Goal: Book appointment/travel/reservation

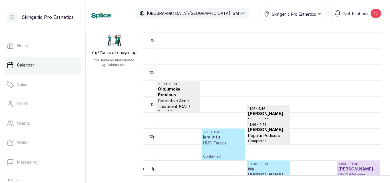
scroll to position [295, 0]
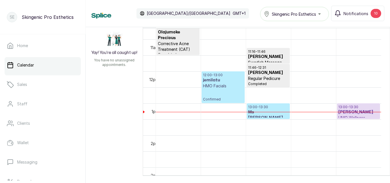
click at [218, 83] on p "HMO Facials" at bounding box center [223, 86] width 40 height 6
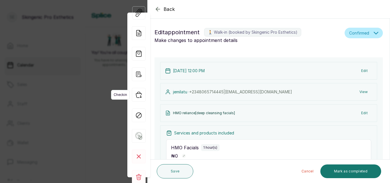
click at [139, 90] on icon "button" at bounding box center [139, 95] width 14 height 14
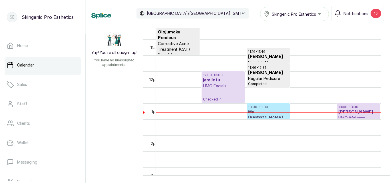
click at [276, 106] on p "13:00 - 13:30" at bounding box center [268, 107] width 40 height 5
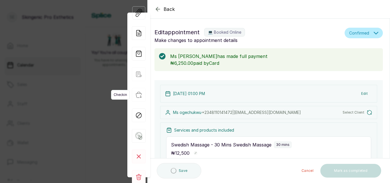
click at [139, 97] on icon "button" at bounding box center [138, 95] width 5 height 6
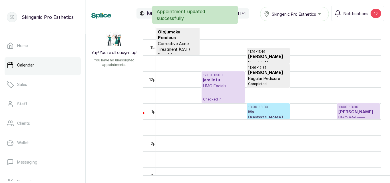
click at [361, 106] on p "13:00 - 13:30" at bounding box center [358, 107] width 40 height 5
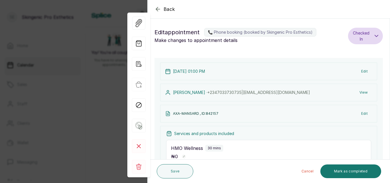
click at [157, 11] on icon "button" at bounding box center [158, 9] width 4 height 4
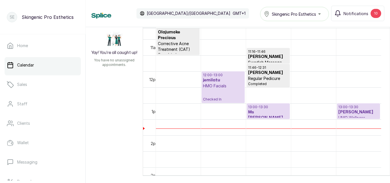
click at [264, 105] on p "13:00 - 13:30" at bounding box center [268, 107] width 40 height 5
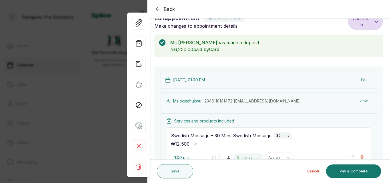
scroll to position [0, 0]
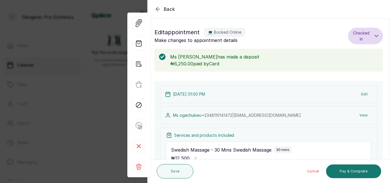
click at [157, 8] on icon "button" at bounding box center [158, 9] width 4 height 4
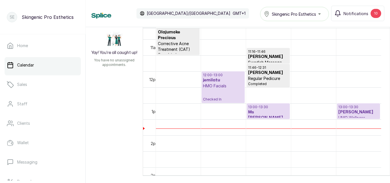
click at [360, 111] on h3 "[PERSON_NAME]" at bounding box center [358, 112] width 40 height 6
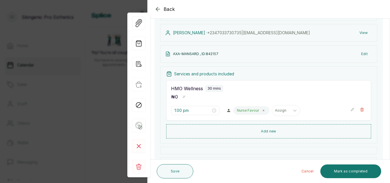
scroll to position [60, 0]
click at [360, 110] on icon "button" at bounding box center [362, 109] width 4 height 4
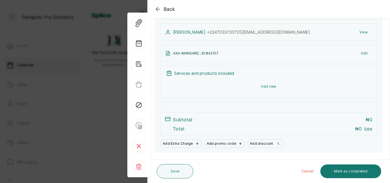
click at [269, 87] on button "Add new" at bounding box center [268, 87] width 205 height 14
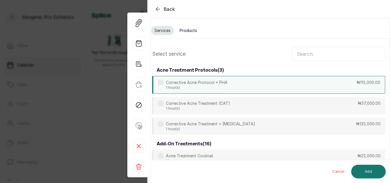
scroll to position [0, 0]
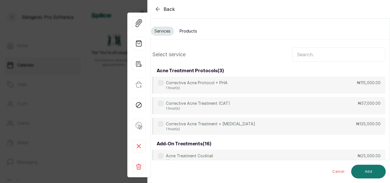
click at [301, 54] on input "text" at bounding box center [338, 54] width 93 height 14
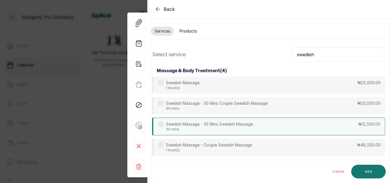
type input "swedish"
click at [293, 126] on div "Swedish Massage - 30 Mins Swedish Massage 30 mins ₦12,500.00" at bounding box center [268, 127] width 233 height 18
click at [365, 171] on button "Add" at bounding box center [368, 172] width 35 height 14
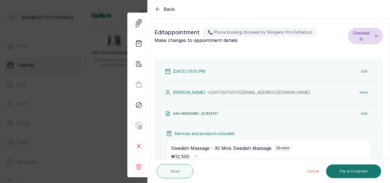
click at [359, 111] on button "Edit" at bounding box center [364, 113] width 16 height 10
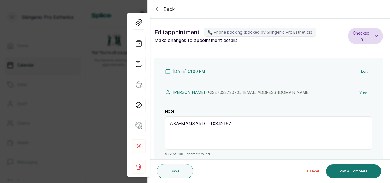
click at [328, 126] on textarea "AXA-MANSARD , ID:842157" at bounding box center [268, 132] width 207 height 33
type textarea "A"
click at [181, 170] on button "Save" at bounding box center [175, 171] width 37 height 14
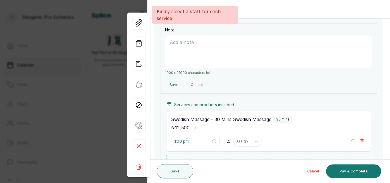
scroll to position [88, 0]
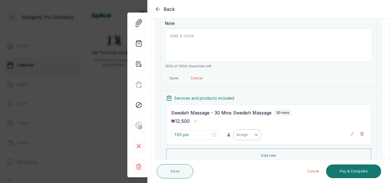
click at [251, 131] on div at bounding box center [256, 135] width 10 height 10
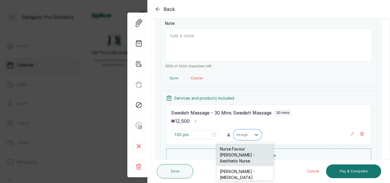
click at [240, 148] on div "Nurse Favour [PERSON_NAME] - Aesthetic Nurse" at bounding box center [244, 155] width 57 height 23
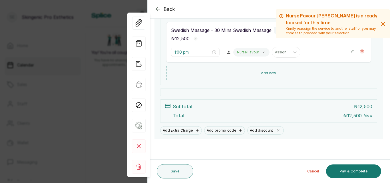
scroll to position [170, 0]
click at [177, 175] on button "Save" at bounding box center [175, 171] width 37 height 14
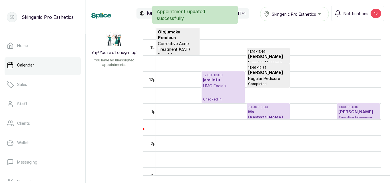
click at [281, 114] on h3 "Ms [PERSON_NAME]" at bounding box center [268, 114] width 40 height 11
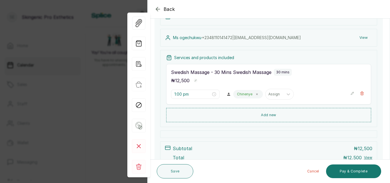
scroll to position [0, 0]
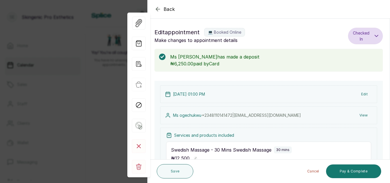
click at [155, 10] on icon "button" at bounding box center [157, 9] width 7 height 7
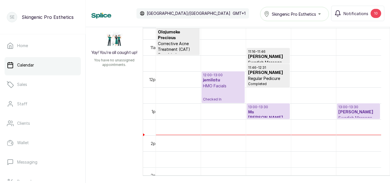
click at [267, 112] on h3 "Ms [PERSON_NAME]" at bounding box center [268, 114] width 40 height 11
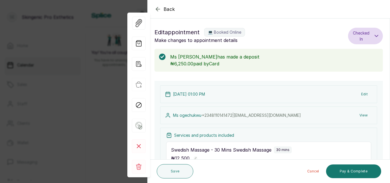
click at [158, 8] on icon "button" at bounding box center [157, 9] width 7 height 7
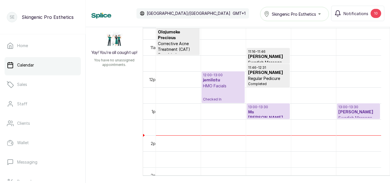
click at [354, 114] on h3 "[PERSON_NAME]" at bounding box center [358, 112] width 40 height 6
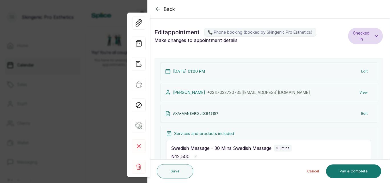
click at [388, 95] on section "Back Appointment Details Edit appointment 📞 Phone booking (booked by Skingenic …" at bounding box center [268, 91] width 242 height 183
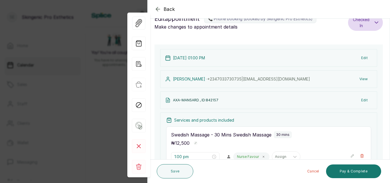
scroll to position [13, 0]
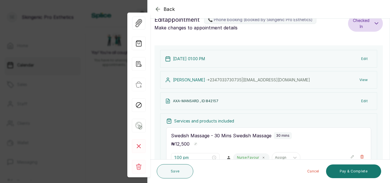
click at [160, 7] on icon "button" at bounding box center [157, 9] width 7 height 7
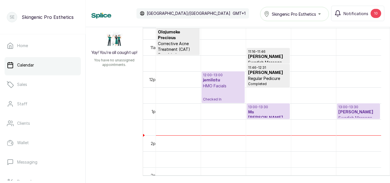
click at [256, 111] on h3 "Ms [PERSON_NAME]" at bounding box center [268, 114] width 40 height 11
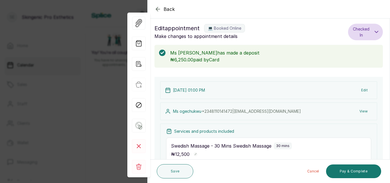
scroll to position [0, 0]
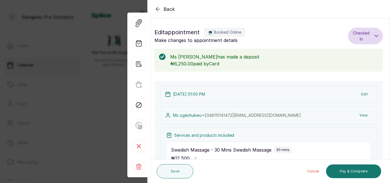
click at [157, 5] on div "Back" at bounding box center [342, 9] width 390 height 18
click at [157, 10] on icon "button" at bounding box center [158, 9] width 4 height 4
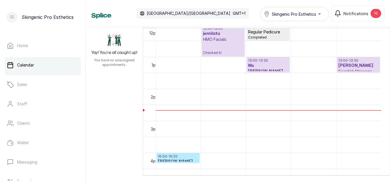
scroll to position [397, 0]
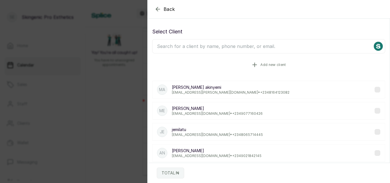
click at [252, 64] on icon "button" at bounding box center [254, 64] width 7 height 7
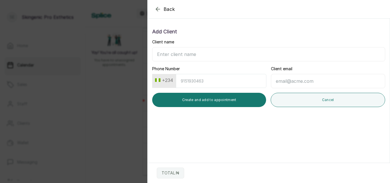
click at [218, 54] on input "Client name" at bounding box center [268, 54] width 233 height 14
type input "k"
type input "hola"
click at [157, 9] on icon "button" at bounding box center [157, 9] width 7 height 7
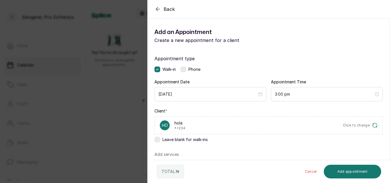
click at [161, 9] on icon "button" at bounding box center [157, 9] width 7 height 7
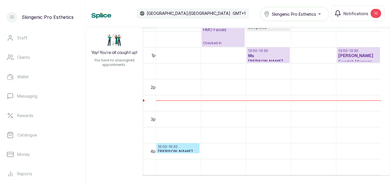
scroll to position [70, 0]
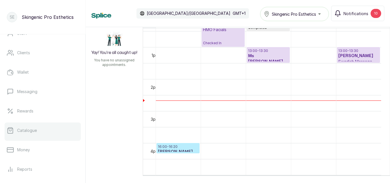
click at [24, 127] on link "Catalogue" at bounding box center [43, 130] width 76 height 16
